Goal: Task Accomplishment & Management: Manage account settings

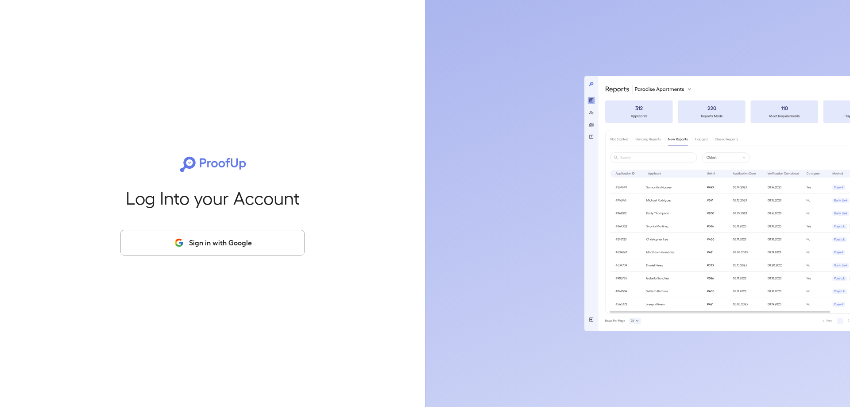
click at [242, 248] on button "Sign in with Google" at bounding box center [212, 243] width 184 height 26
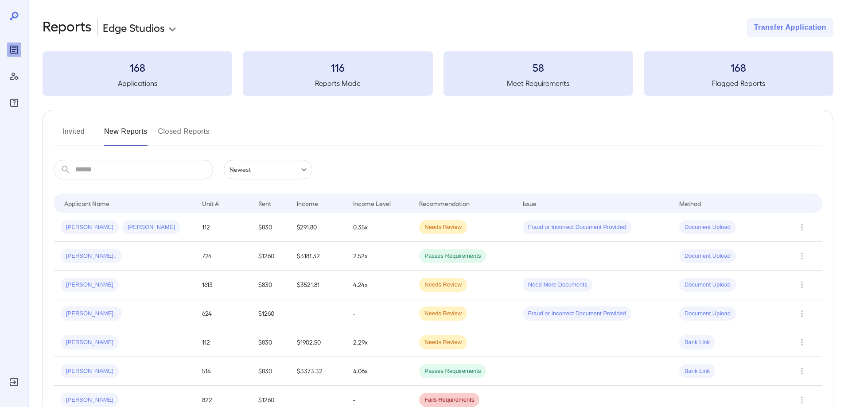
click at [190, 133] on button "Closed Reports" at bounding box center [184, 134] width 52 height 21
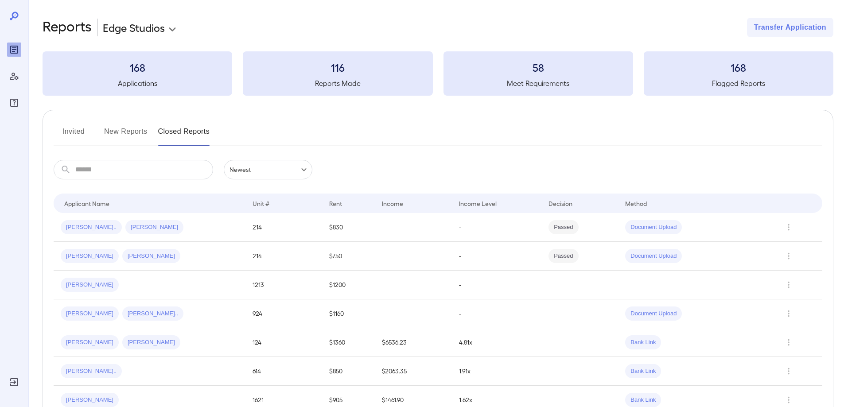
click at [79, 131] on button "Invited" at bounding box center [74, 134] width 40 height 21
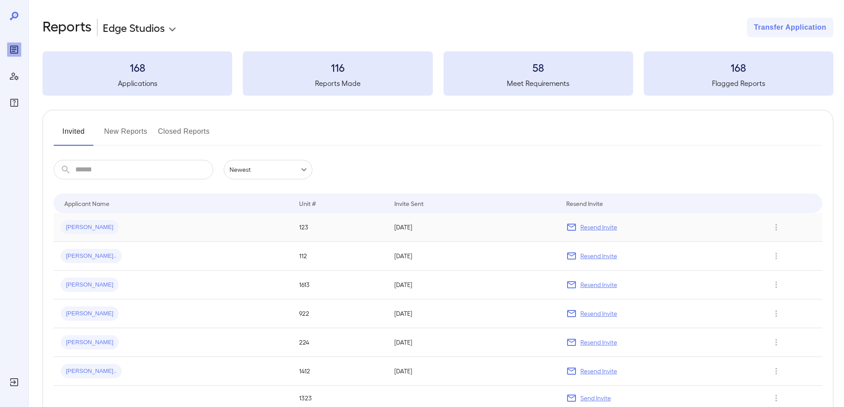
click at [517, 233] on td "[DATE]" at bounding box center [472, 227] width 171 height 29
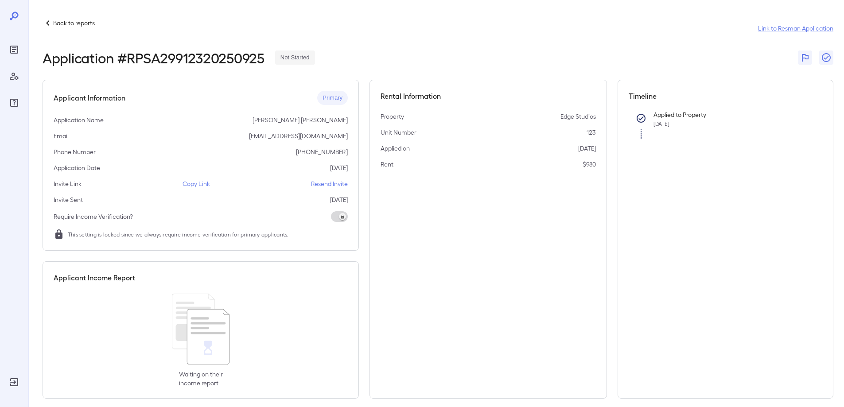
click at [196, 186] on p "Copy Link" at bounding box center [195, 183] width 27 height 9
click at [14, 50] on icon "Reports" at bounding box center [14, 49] width 11 height 11
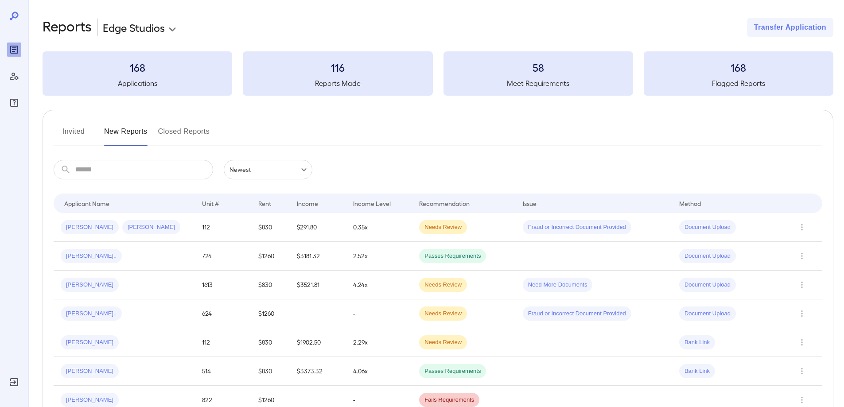
click at [77, 135] on button "Invited" at bounding box center [74, 134] width 40 height 21
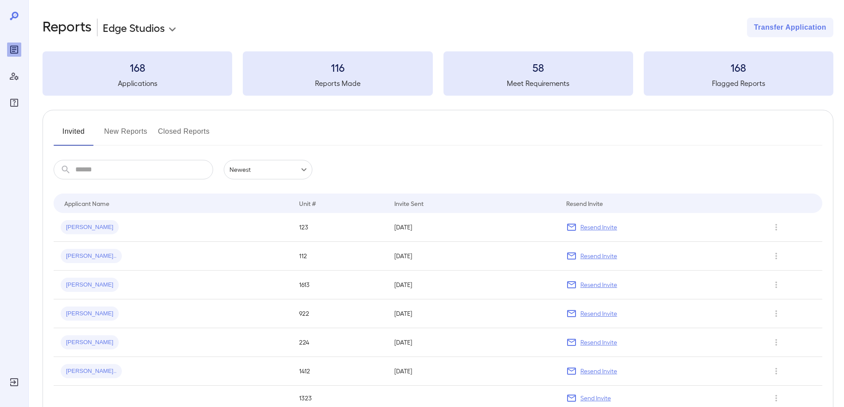
click at [136, 132] on button "New Reports" at bounding box center [125, 134] width 43 height 21
